Goal: Task Accomplishment & Management: Manage account settings

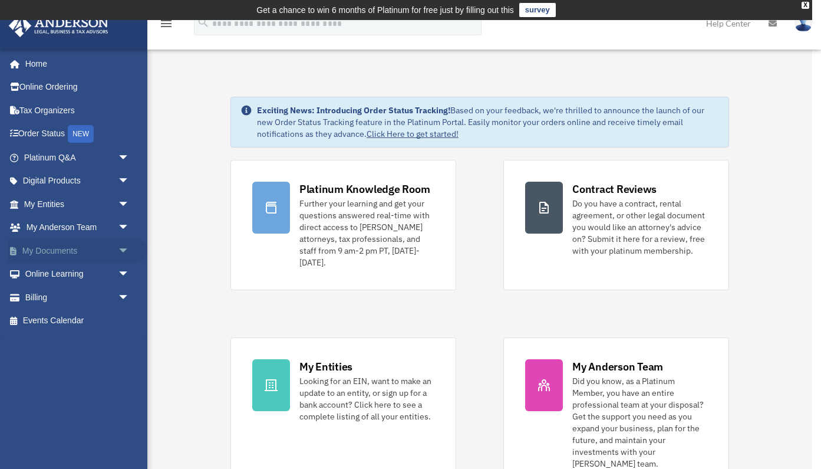
click at [41, 246] on link "My Documents arrow_drop_down" at bounding box center [77, 251] width 139 height 24
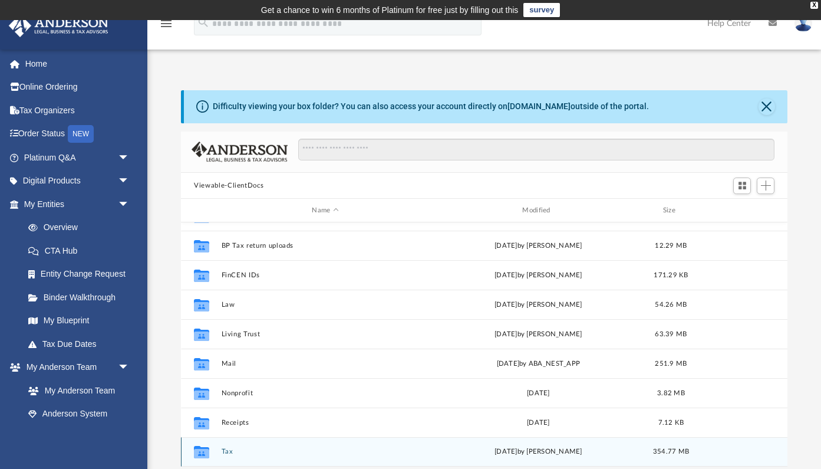
scroll to position [21, 0]
click at [223, 450] on button "Tax" at bounding box center [326, 452] width 208 height 8
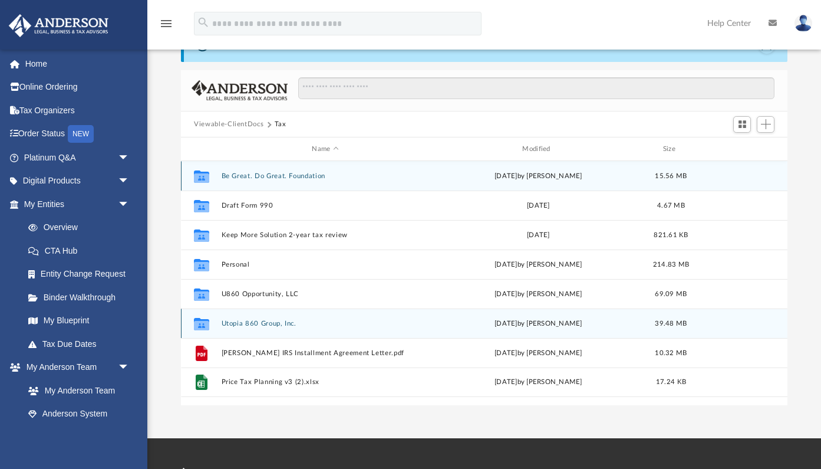
scroll to position [62, 0]
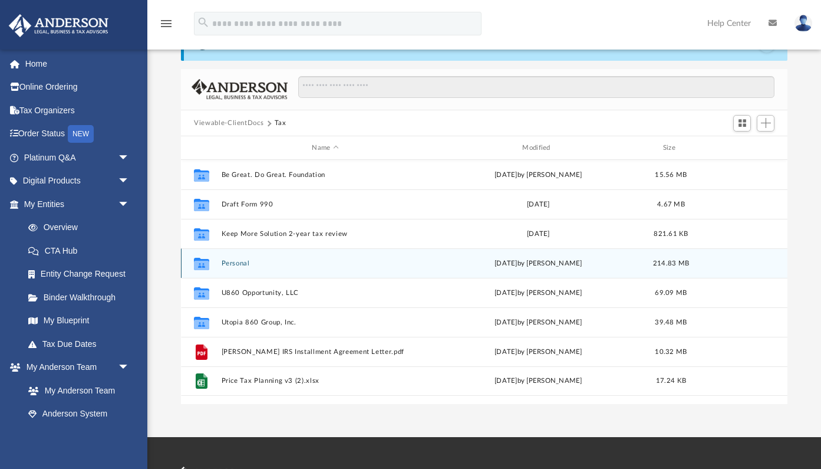
click at [236, 264] on button "Personal" at bounding box center [326, 263] width 208 height 8
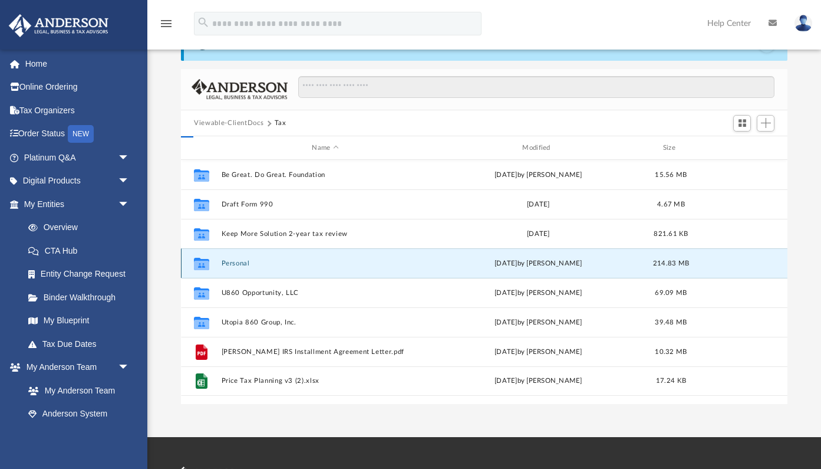
click at [236, 264] on button "Personal" at bounding box center [326, 263] width 208 height 8
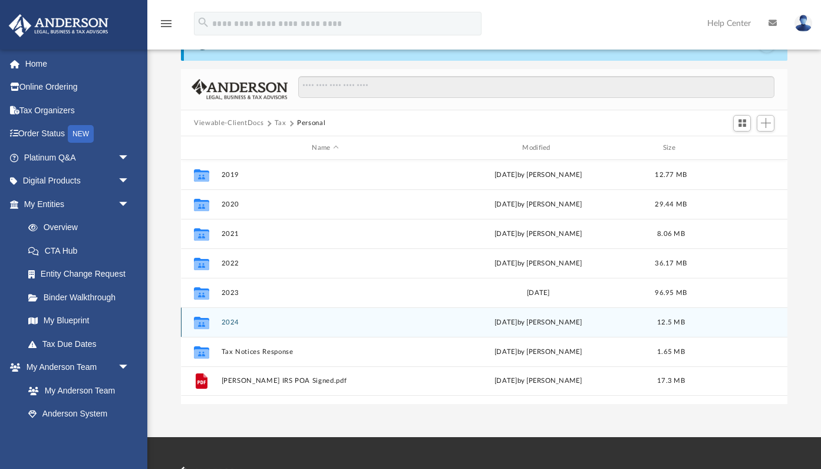
click at [218, 322] on div "Collaborated Folder 2024 Tue Jul 15 2025 by Nefertiti Schell 12.5 MB" at bounding box center [484, 321] width 606 height 29
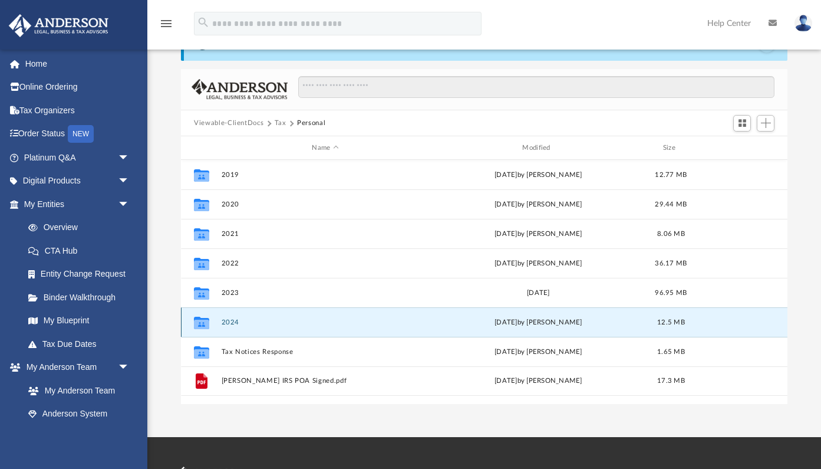
click at [218, 322] on div "Collaborated Folder 2024 Tue Jul 15 2025 by Nefertiti Schell 12.5 MB" at bounding box center [484, 321] width 606 height 29
click at [235, 321] on button "2024" at bounding box center [326, 322] width 208 height 8
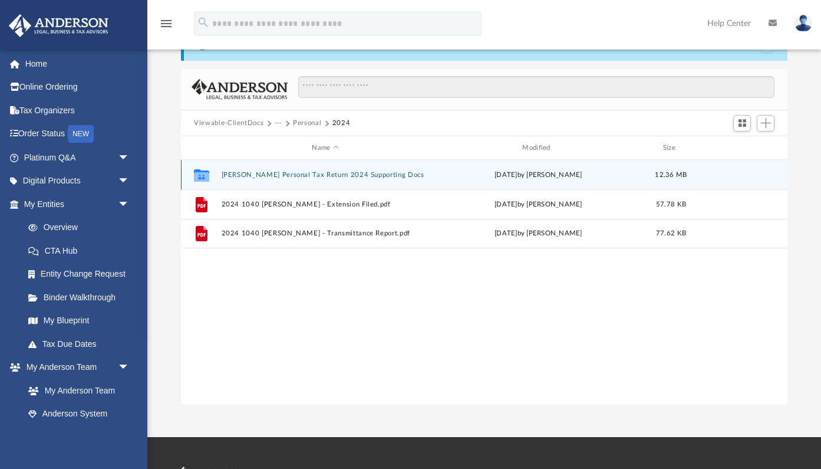
click at [342, 173] on button "Bryan J Price Personal Tax Return 2024 Supporting Docs" at bounding box center [326, 175] width 208 height 8
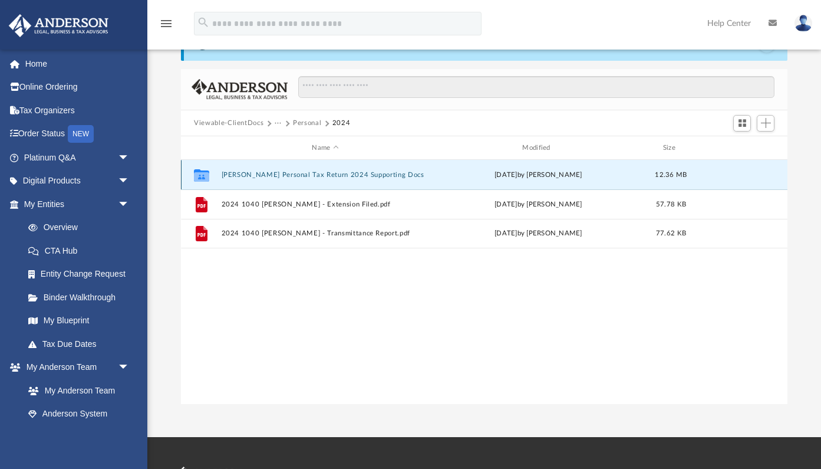
click at [342, 173] on button "Bryan J Price Personal Tax Return 2024 Supporting Docs" at bounding box center [326, 175] width 208 height 8
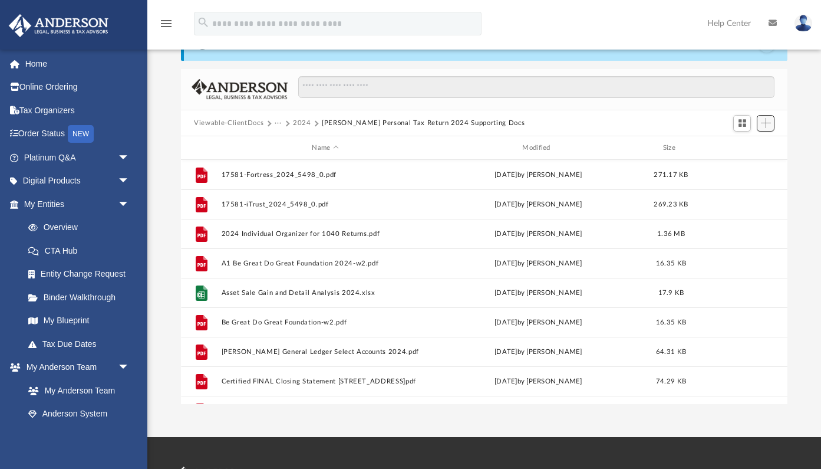
click at [764, 122] on span "Add" at bounding box center [766, 123] width 10 height 10
click at [740, 148] on li "Upload" at bounding box center [749, 147] width 38 height 12
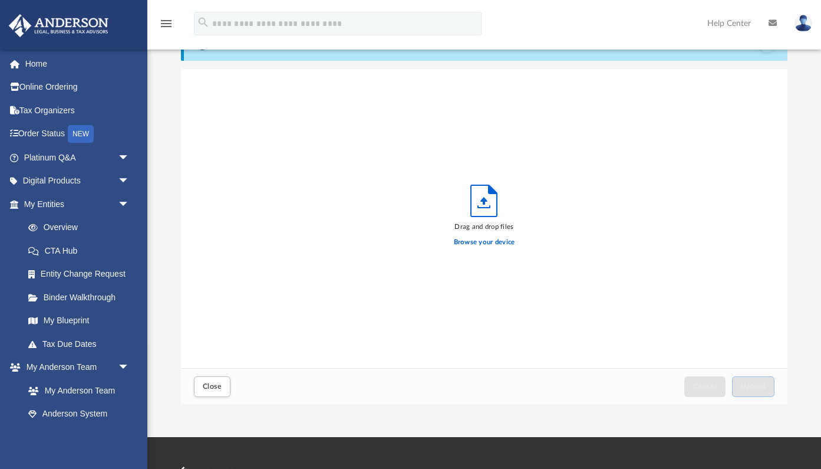
scroll to position [299, 606]
click at [499, 242] on label "Browse your device" at bounding box center [484, 242] width 61 height 11
click at [0, 0] on input "Browse your device" at bounding box center [0, 0] width 0 height 0
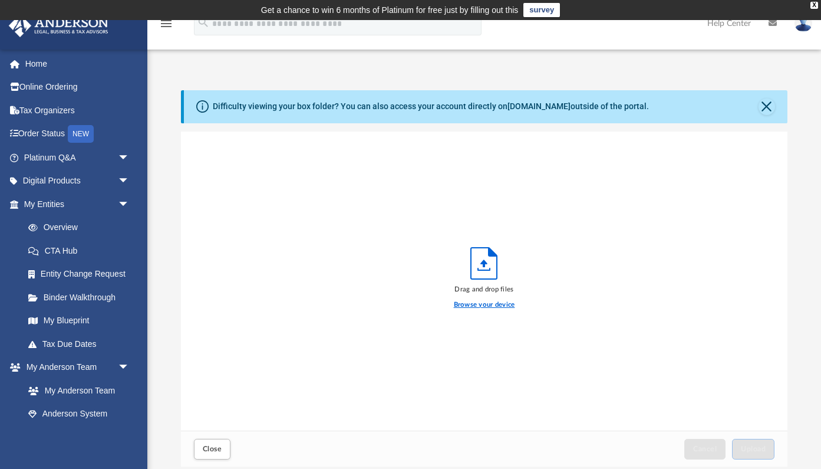
scroll to position [0, 0]
click at [764, 108] on button "Close" at bounding box center [767, 106] width 17 height 17
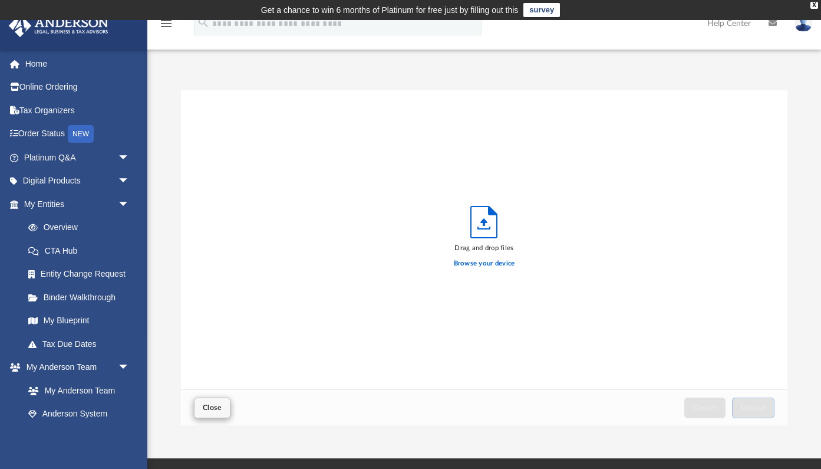
click at [218, 410] on span "Close" at bounding box center [212, 407] width 19 height 7
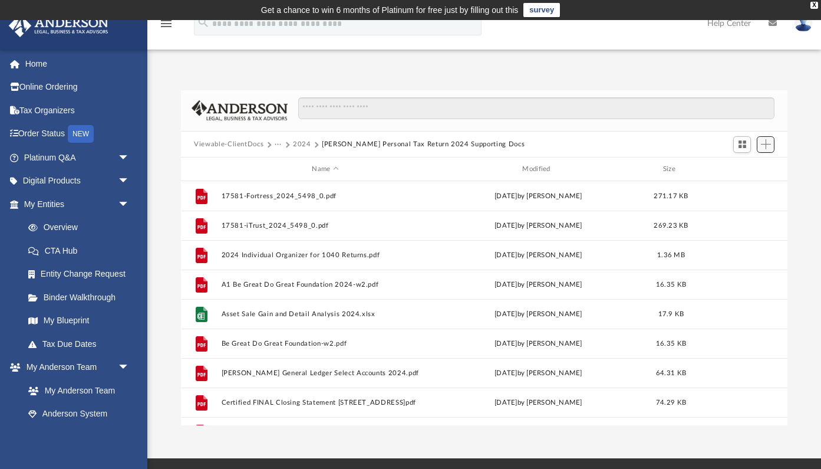
click at [763, 143] on span "Add" at bounding box center [766, 144] width 10 height 10
click at [753, 188] on li "New Folder" at bounding box center [749, 186] width 38 height 12
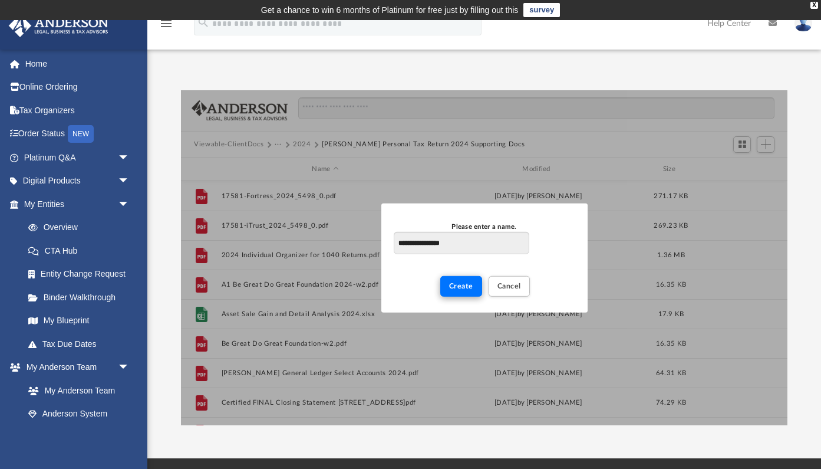
type input "**********"
click at [466, 286] on span "Create" at bounding box center [461, 285] width 24 height 7
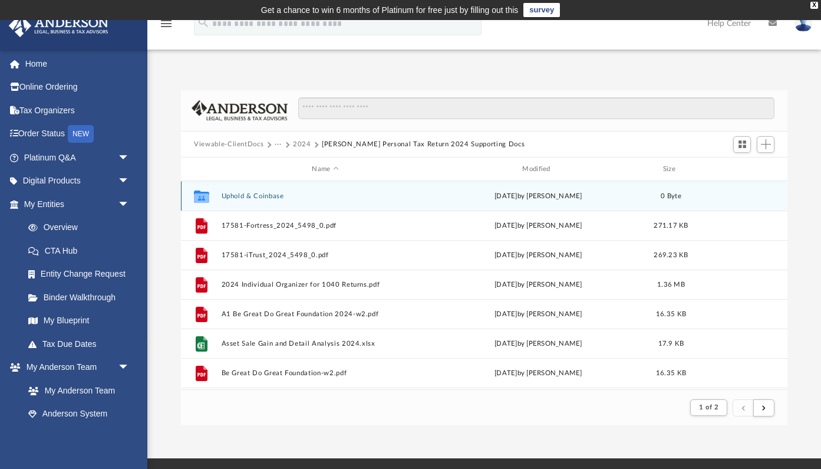
click at [253, 198] on button "Uphold & Coinbase" at bounding box center [326, 196] width 208 height 8
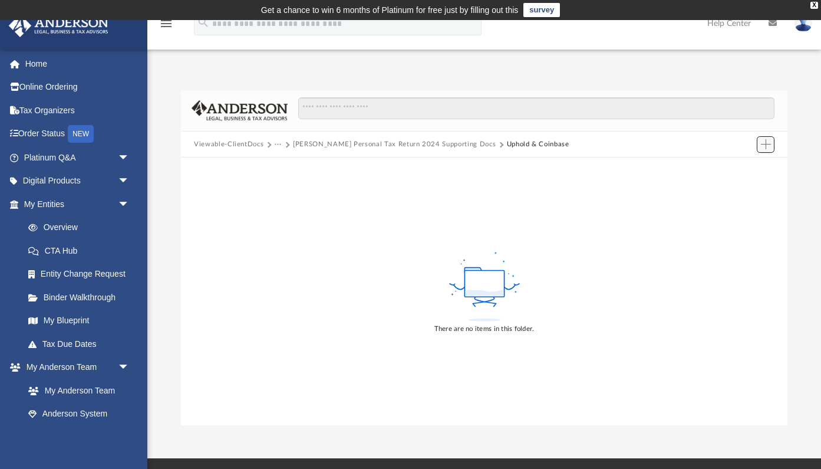
click at [761, 147] on span "Add" at bounding box center [766, 144] width 10 height 10
click at [740, 169] on li "Upload" at bounding box center [749, 168] width 38 height 12
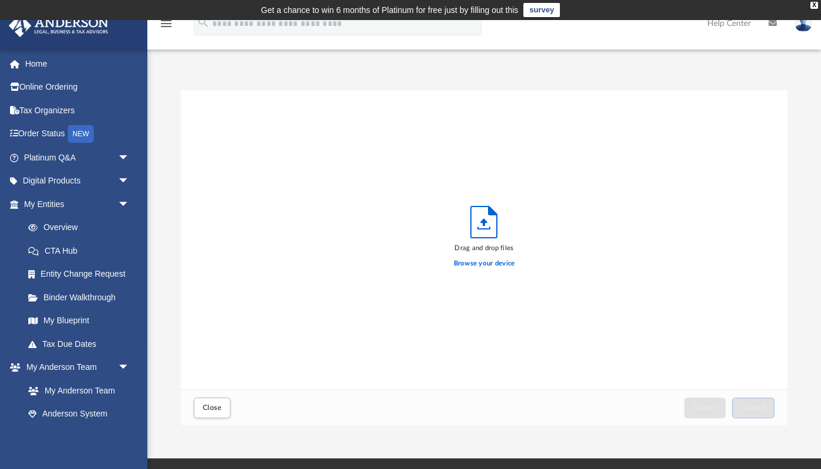
scroll to position [299, 606]
click at [461, 263] on label "Browse your device" at bounding box center [484, 263] width 61 height 11
click at [0, 0] on input "Browse your device" at bounding box center [0, 0] width 0 height 0
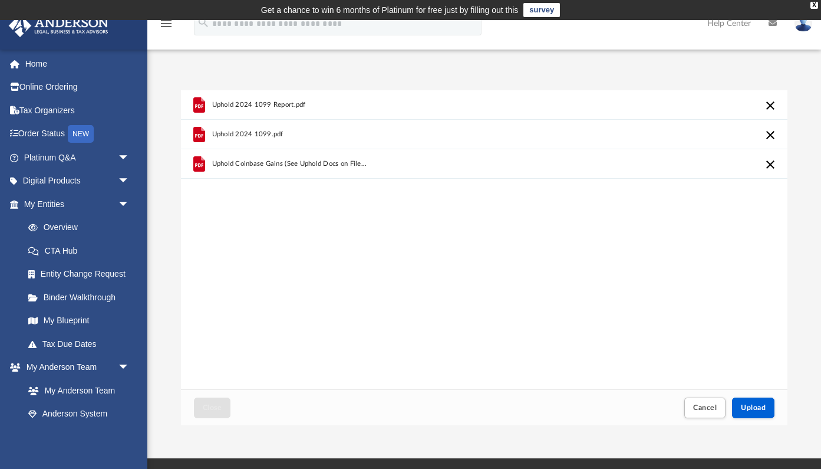
click at [757, 390] on div "Close Cancel Upload" at bounding box center [484, 407] width 606 height 36
click at [755, 405] on span "Upload" at bounding box center [753, 407] width 25 height 7
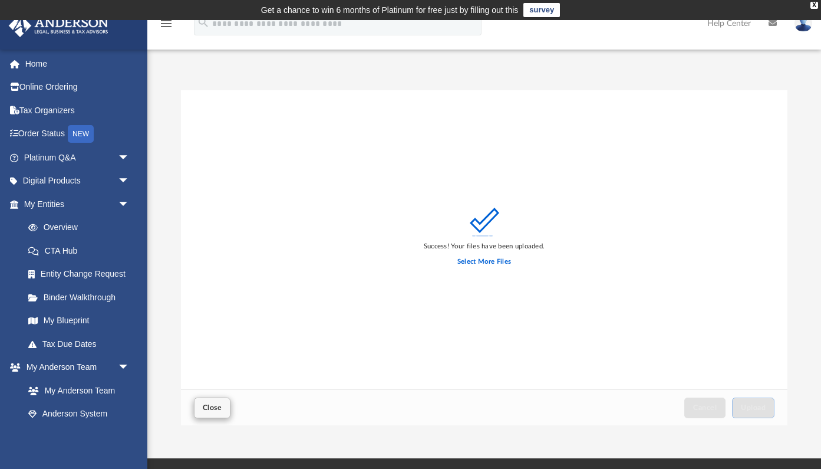
click at [210, 404] on span "Close" at bounding box center [212, 407] width 19 height 7
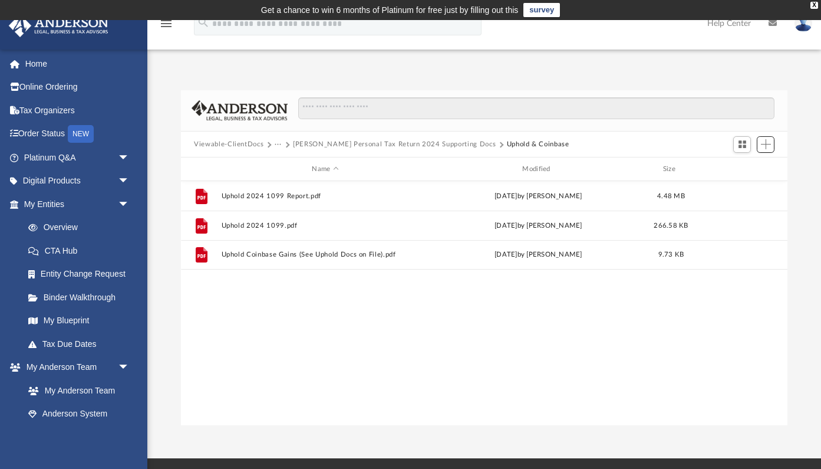
scroll to position [1, 1]
click at [444, 142] on button "Bryan J Price Personal Tax Return 2024 Supporting Docs" at bounding box center [394, 144] width 203 height 11
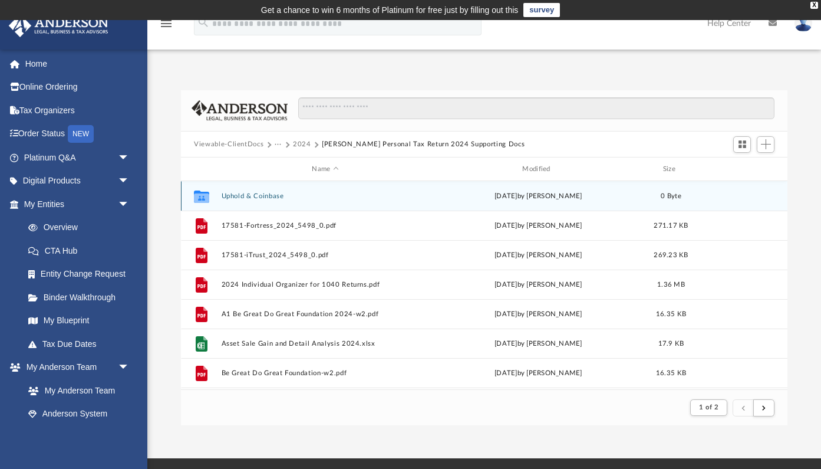
scroll to position [232, 606]
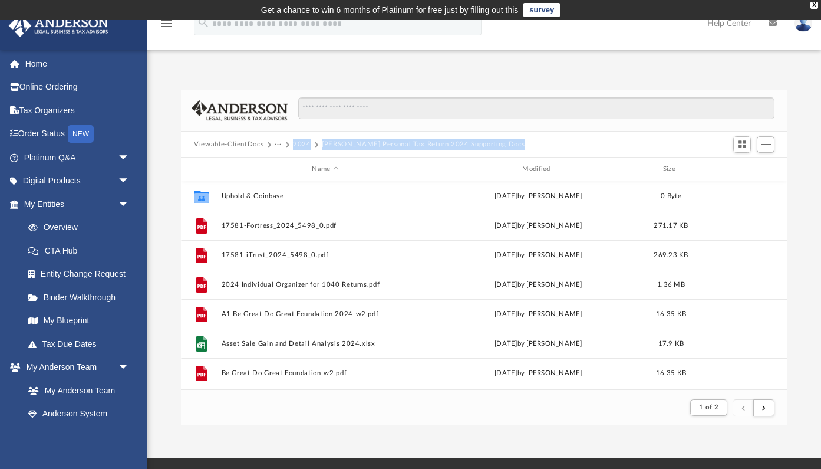
drag, startPoint x: 290, startPoint y: 144, endPoint x: 522, endPoint y: 145, distance: 231.6
click at [522, 145] on div "Viewable-ClientDocs ··· 2024 Bryan J Price Personal Tax Return 2024 Supporting …" at bounding box center [484, 144] width 606 height 26
copy div "2024 Bryan J Price Personal Tax Return 2024 Supporting Docs"
